Goal: Task Accomplishment & Management: Manage account settings

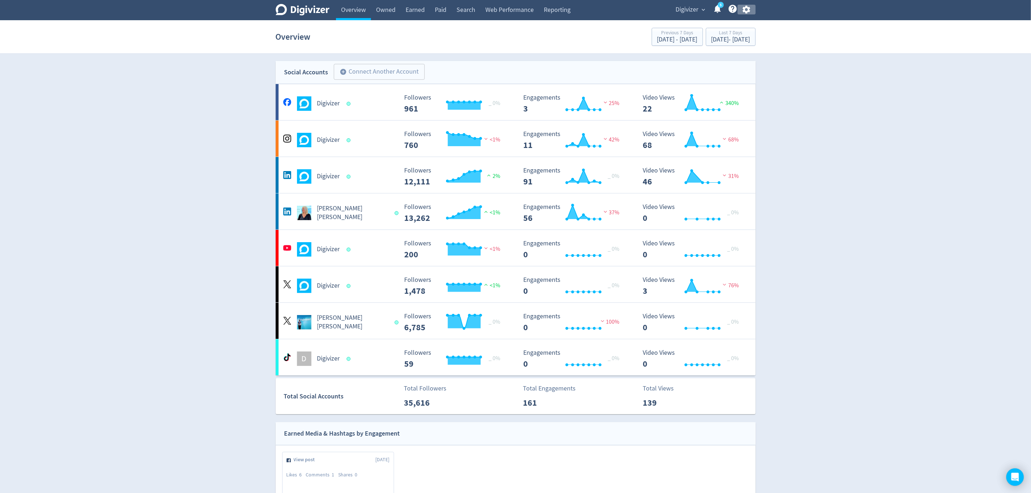
click at [749, 11] on icon "button" at bounding box center [747, 10] width 8 height 8
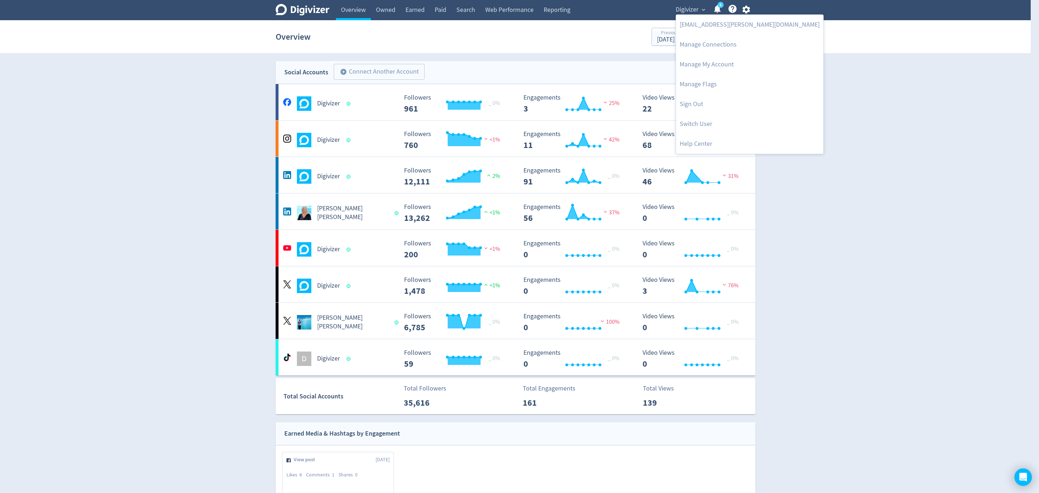
click at [696, 12] on div at bounding box center [519, 246] width 1039 height 493
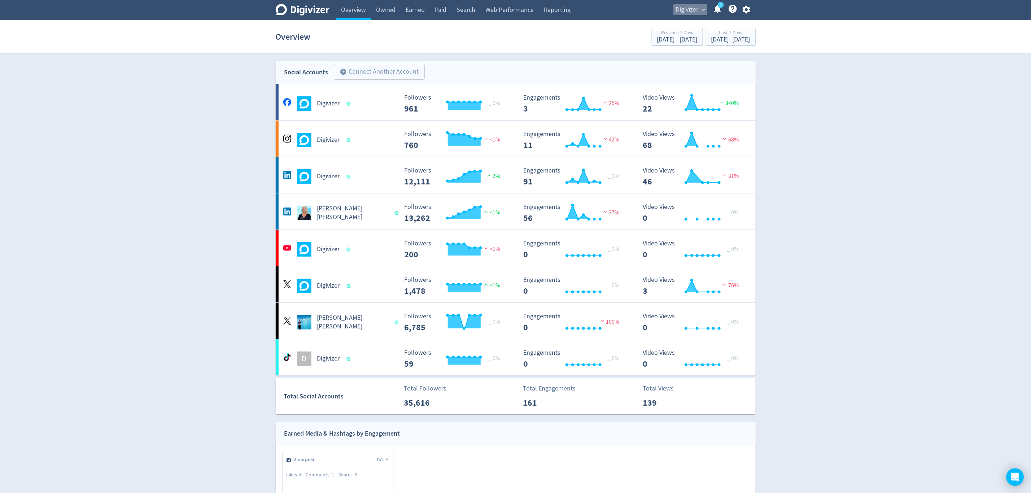
click at [694, 9] on span "Digivizer" at bounding box center [687, 10] width 23 height 12
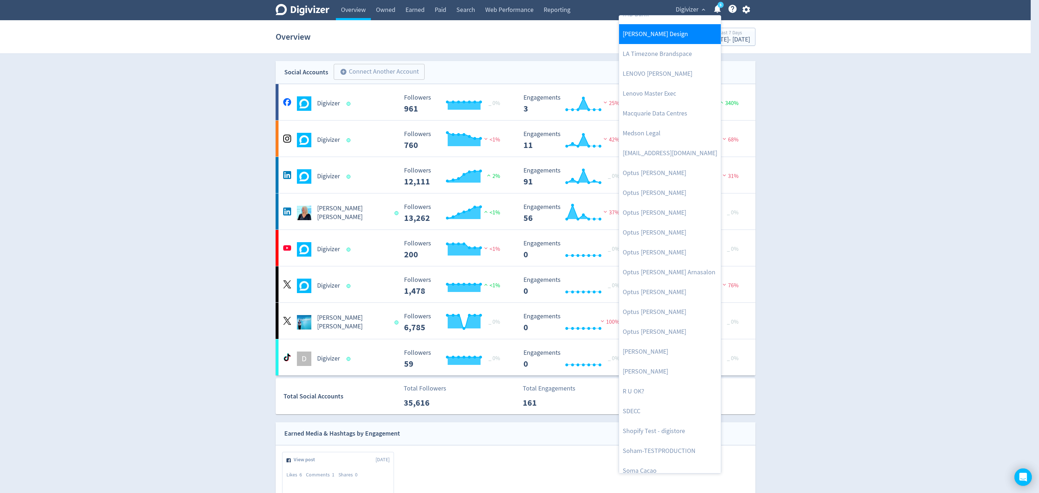
scroll to position [318, 0]
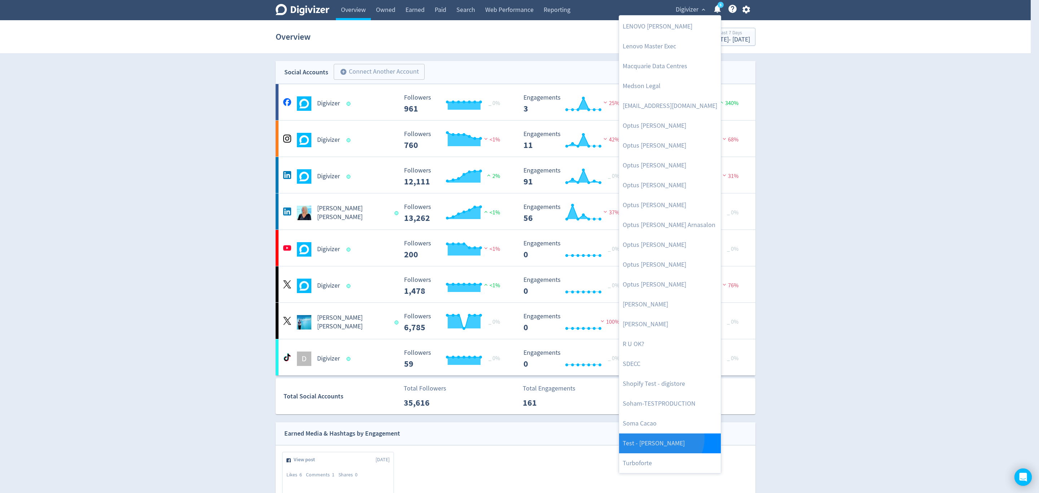
drag, startPoint x: 660, startPoint y: 438, endPoint x: 714, endPoint y: 76, distance: 365.6
click at [660, 437] on link "Test - [PERSON_NAME]" at bounding box center [670, 443] width 102 height 20
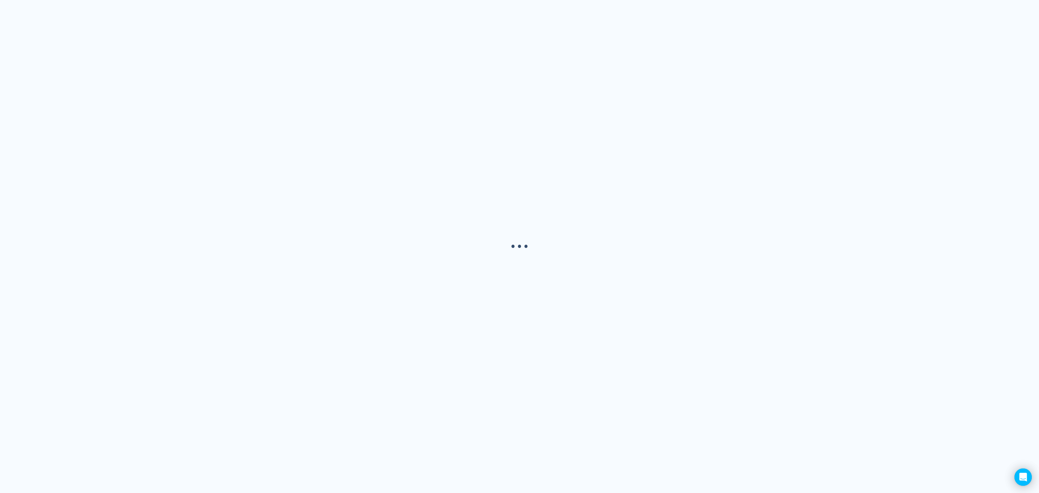
click at [745, 9] on div "· · ·" at bounding box center [519, 246] width 1039 height 493
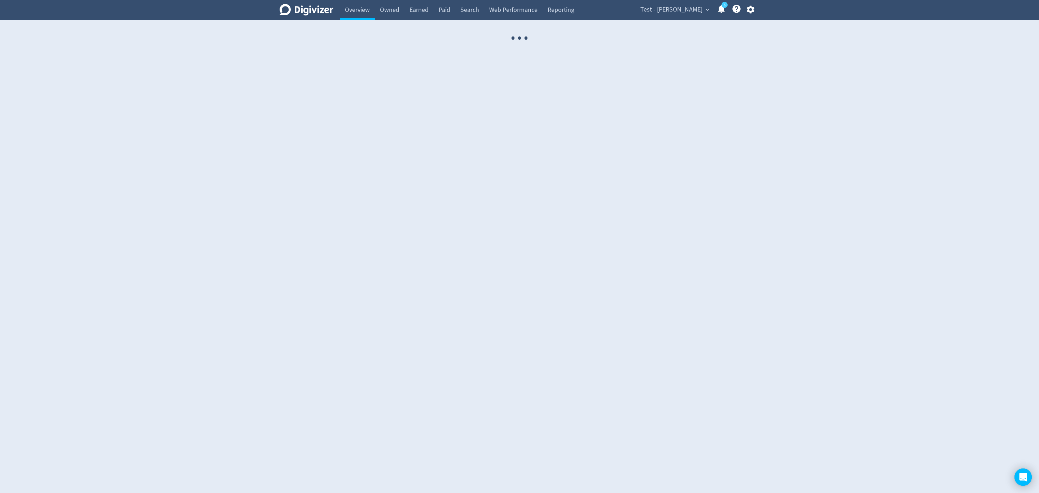
click at [751, 10] on icon "button" at bounding box center [751, 10] width 10 height 10
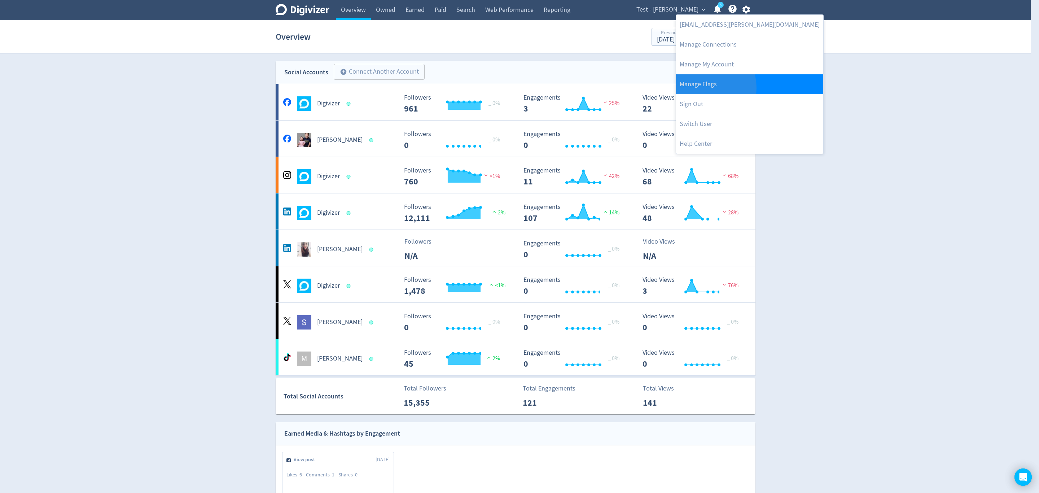
click at [706, 88] on link "Manage Flags" at bounding box center [749, 84] width 147 height 20
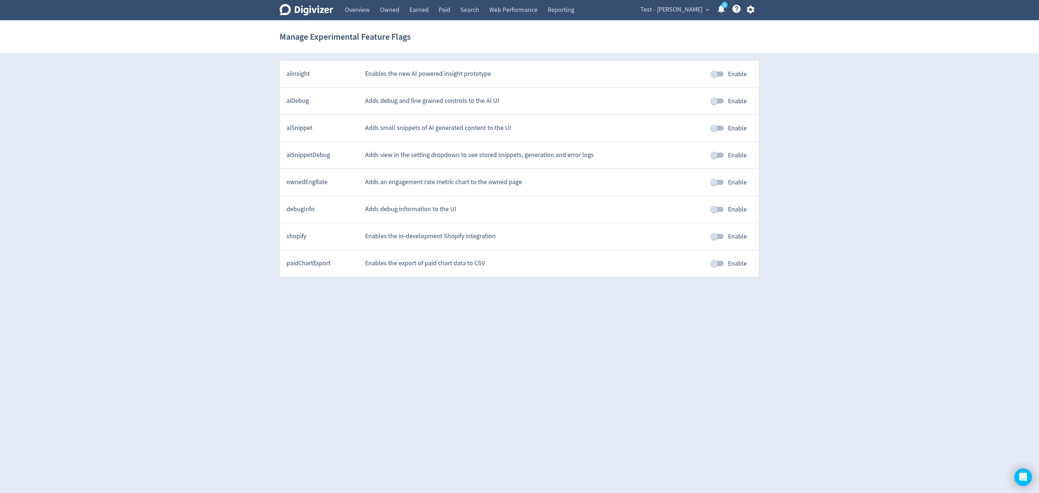
click at [715, 211] on input "Enable" at bounding box center [713, 209] width 41 height 14
checkbox input "true"
click at [362, 7] on link "Overview" at bounding box center [357, 10] width 35 height 20
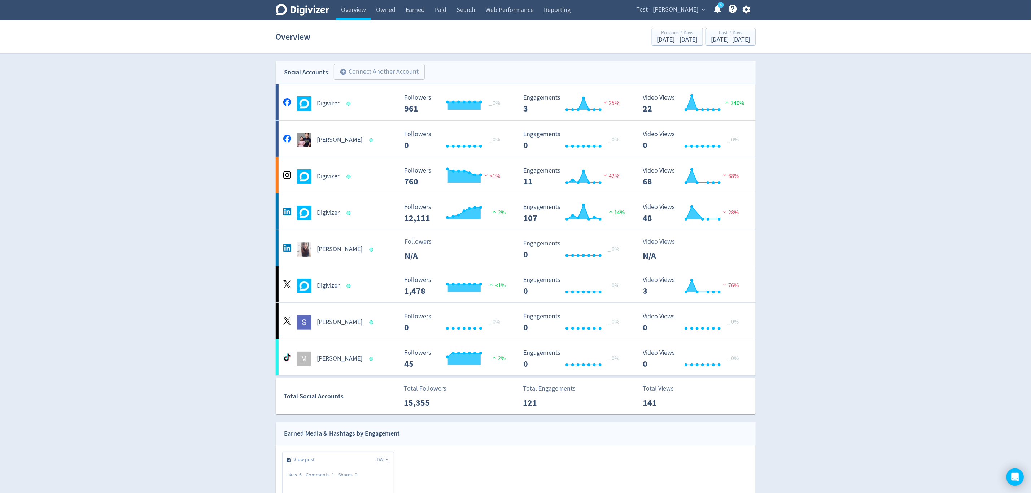
click at [660, 13] on span "Test - [PERSON_NAME]" at bounding box center [667, 10] width 62 height 12
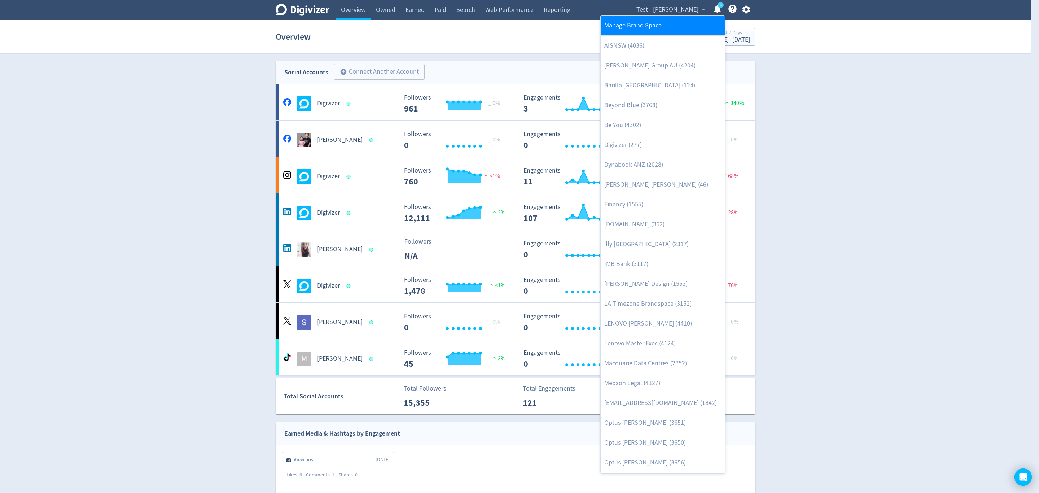
click at [656, 26] on link "Manage Brand Space" at bounding box center [663, 26] width 124 height 20
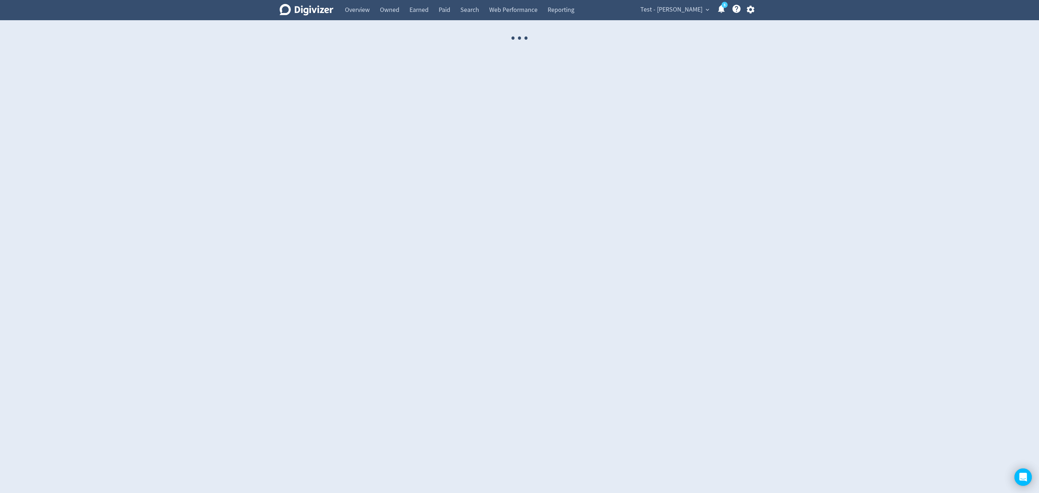
select select "USER"
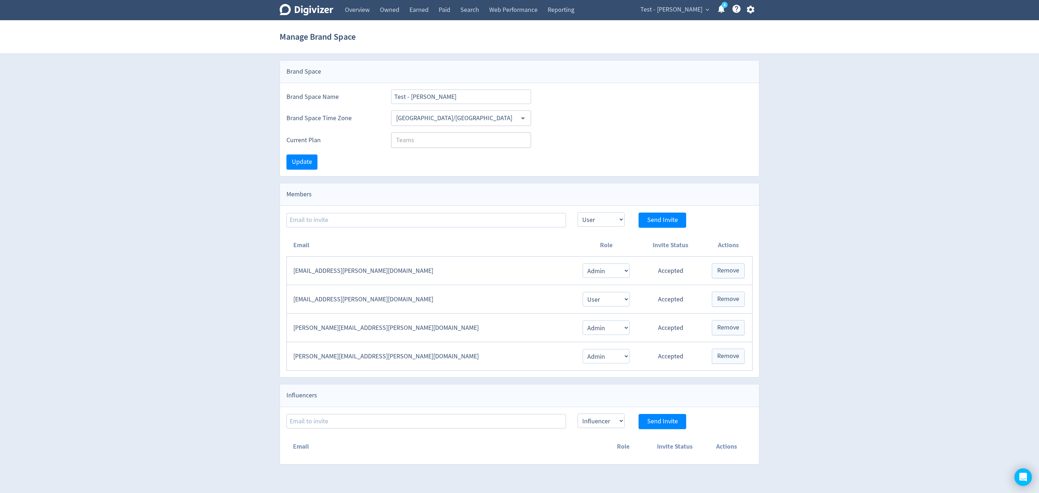
click at [681, 9] on span "Test - [PERSON_NAME]" at bounding box center [671, 10] width 62 height 12
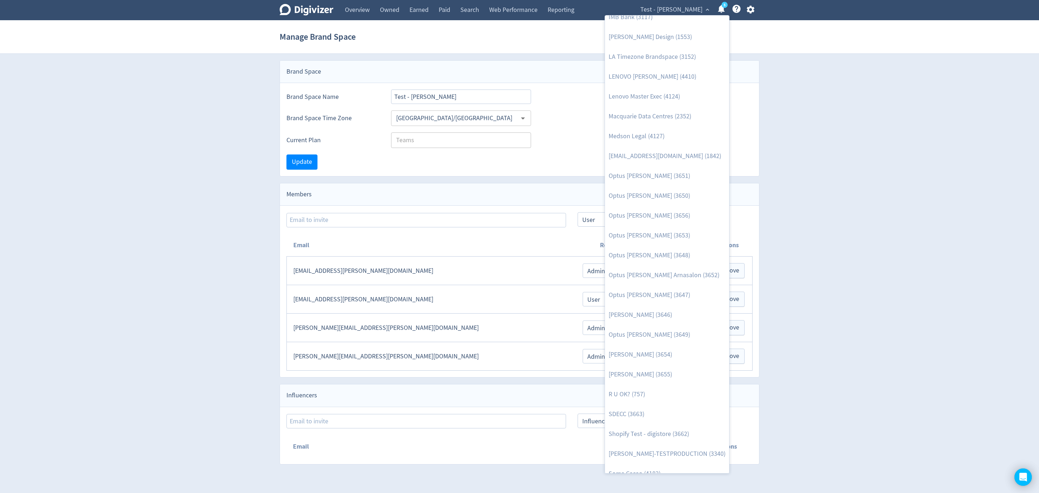
scroll to position [297, 0]
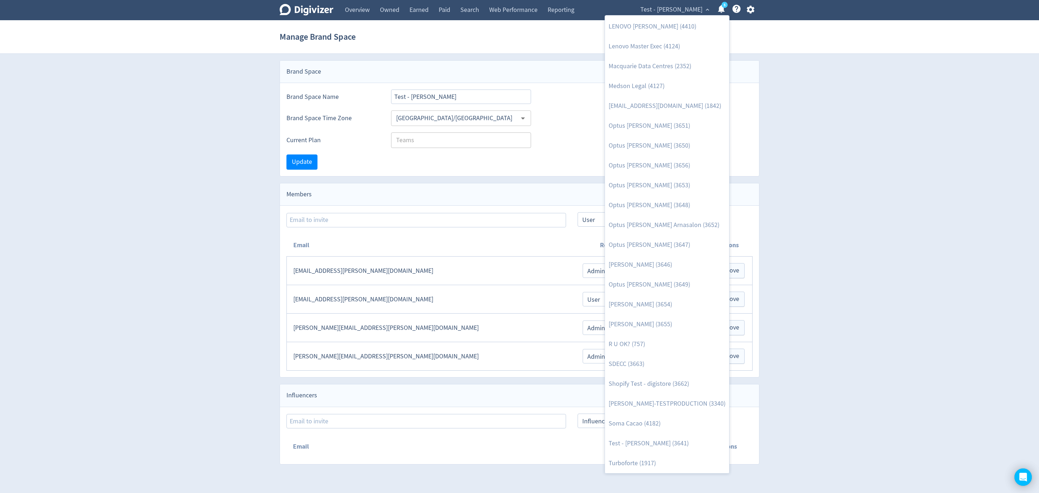
click at [752, 10] on div at bounding box center [519, 246] width 1039 height 493
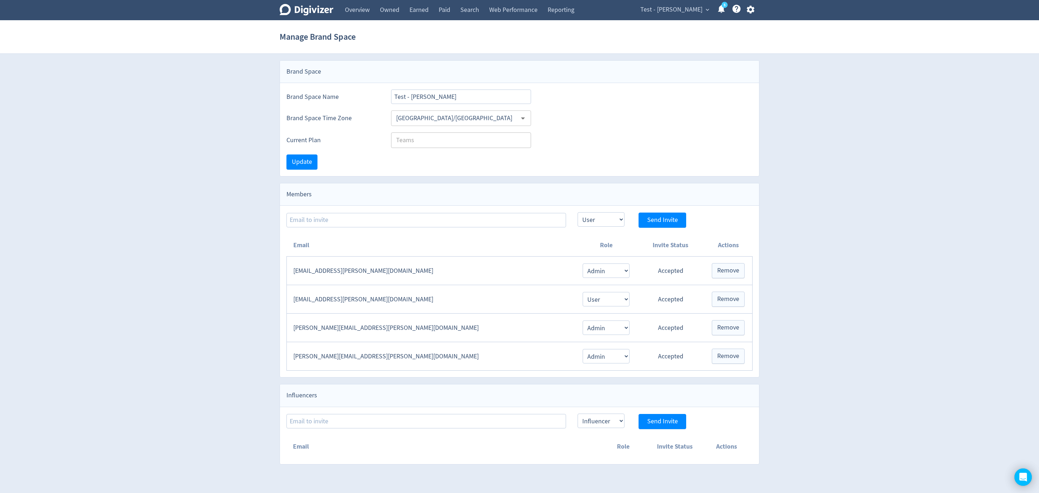
click at [752, 10] on div "Manage Brand Space AISNSW (4036) [PERSON_NAME] Group AU (4204) [GEOGRAPHIC_DATA…" at bounding box center [519, 246] width 1039 height 493
click at [752, 10] on icon "button" at bounding box center [751, 10] width 8 height 8
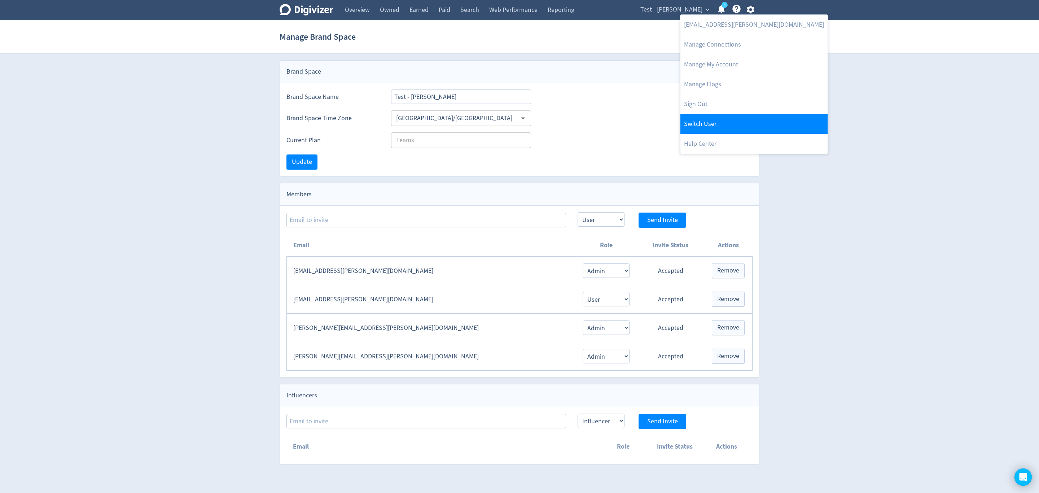
click at [705, 122] on link "Switch User" at bounding box center [753, 124] width 147 height 20
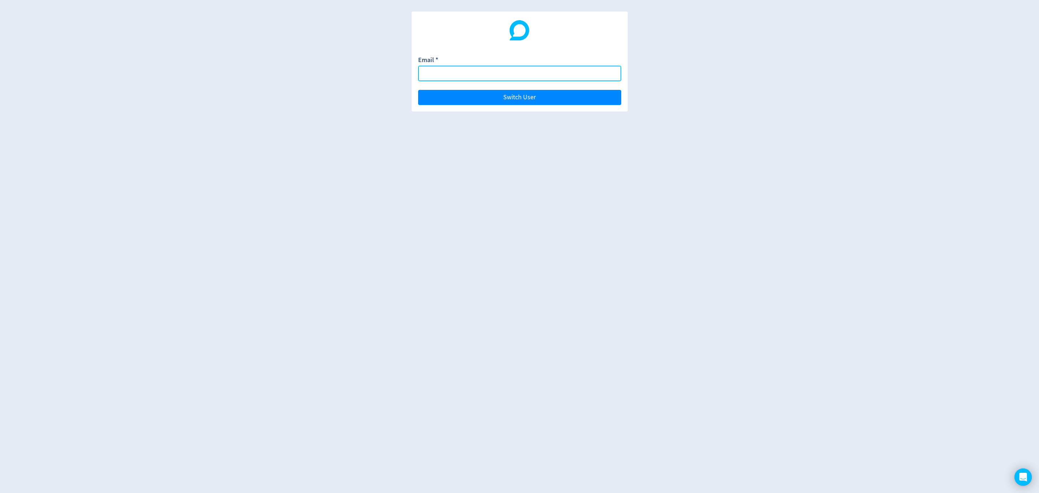
click at [454, 74] on input "Email *" at bounding box center [519, 74] width 203 height 16
type input "r"
type input "[PERSON_NAME][EMAIL_ADDRESS][PERSON_NAME][DOMAIN_NAME]"
click at [418, 90] on button "Switch User" at bounding box center [519, 97] width 203 height 15
